Goal: Transaction & Acquisition: Purchase product/service

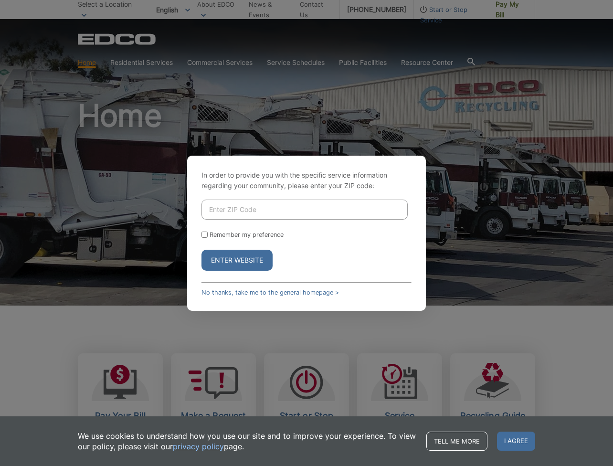
click at [292, 210] on input "Enter ZIP Code" at bounding box center [305, 210] width 206 height 20
type input "91942"
click at [250, 267] on button "Enter Website" at bounding box center [237, 260] width 71 height 21
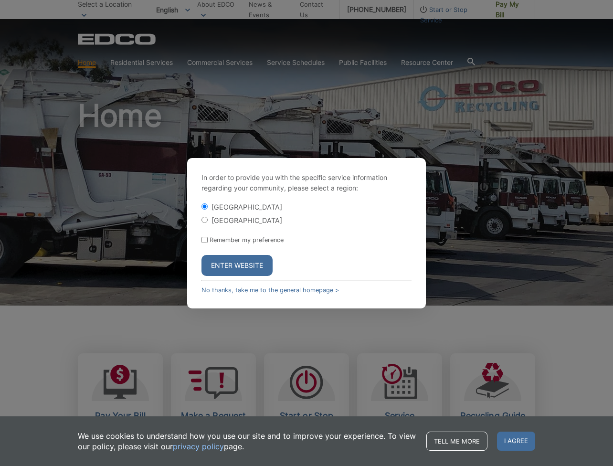
click at [250, 267] on button "Enter Website" at bounding box center [237, 265] width 71 height 21
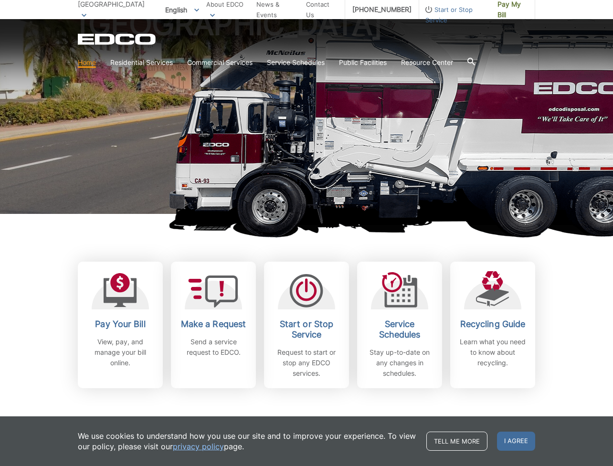
scroll to position [94, 0]
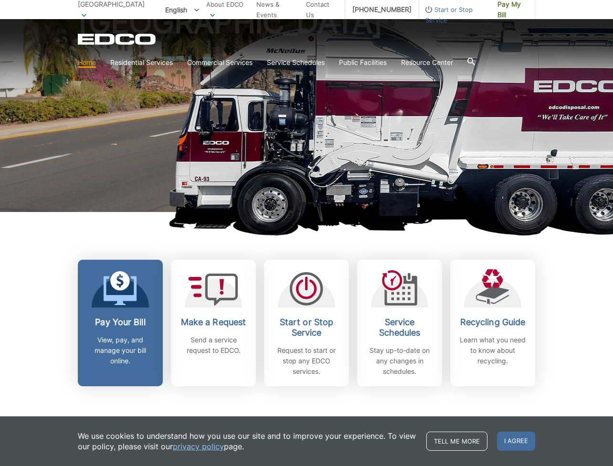
click at [129, 327] on h2 "Pay Your Bill" at bounding box center [120, 322] width 71 height 11
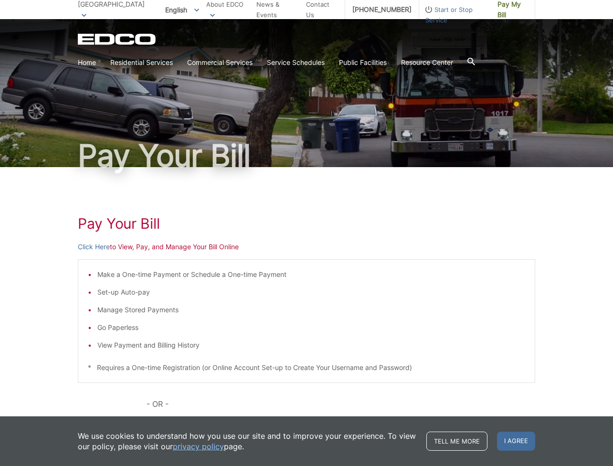
click at [98, 253] on div "Pay Your Bill Click Here to View, Pay, and Manage Your Bill Online Make a One-t…" at bounding box center [306, 359] width 457 height 385
click at [99, 248] on link "Click Here" at bounding box center [94, 247] width 32 height 11
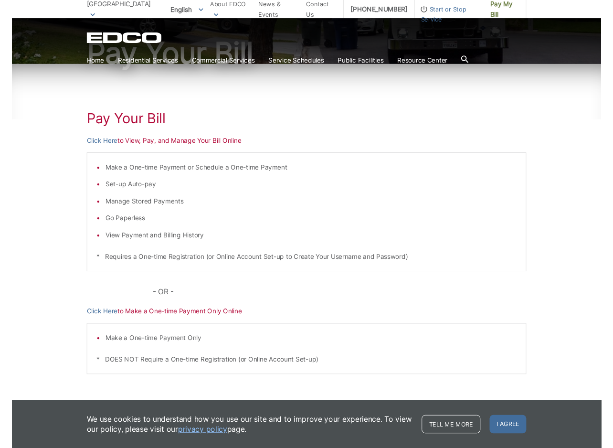
scroll to position [111, 0]
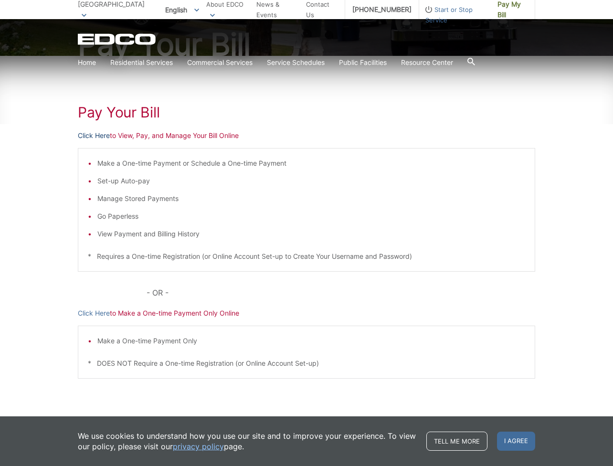
click at [104, 132] on link "Click Here" at bounding box center [94, 135] width 32 height 11
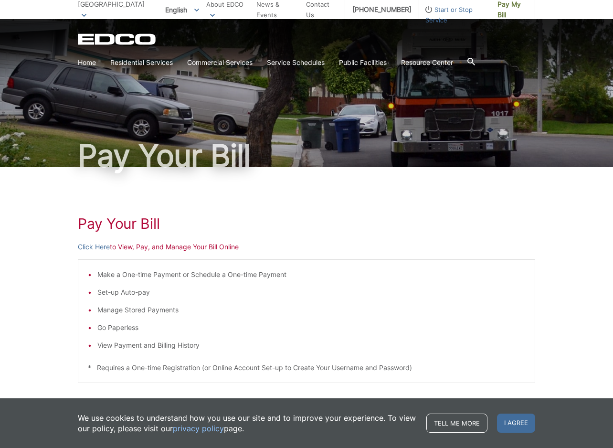
scroll to position [0, 0]
